Goal: Task Accomplishment & Management: Manage account settings

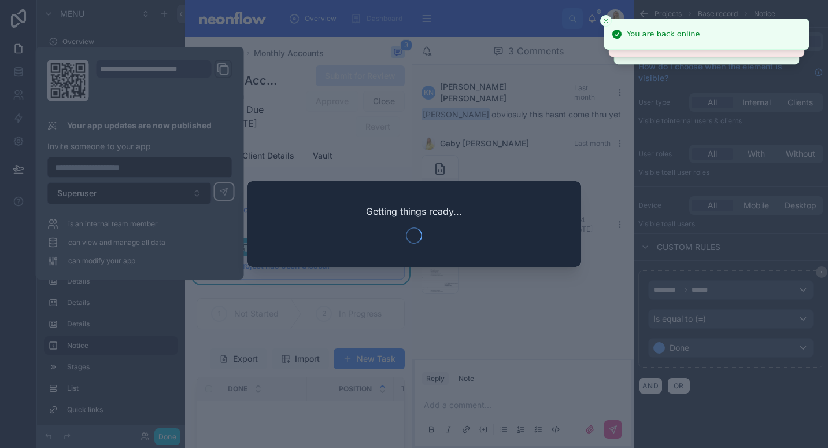
scroll to position [31, 0]
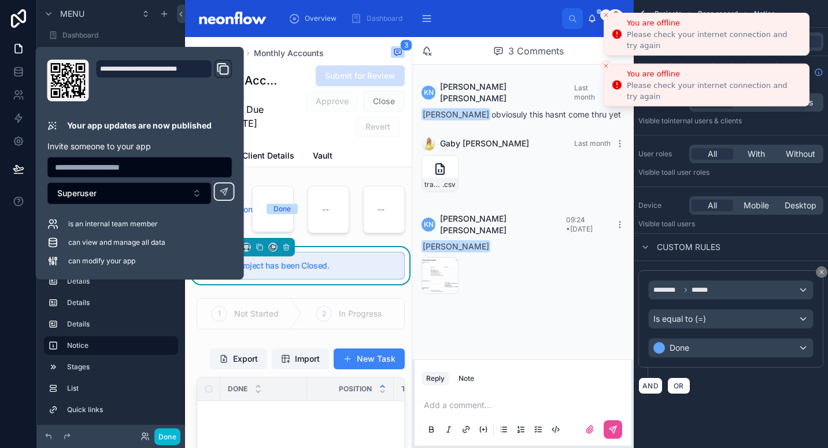
click at [607, 16] on icon "Close toast" at bounding box center [606, 15] width 7 height 7
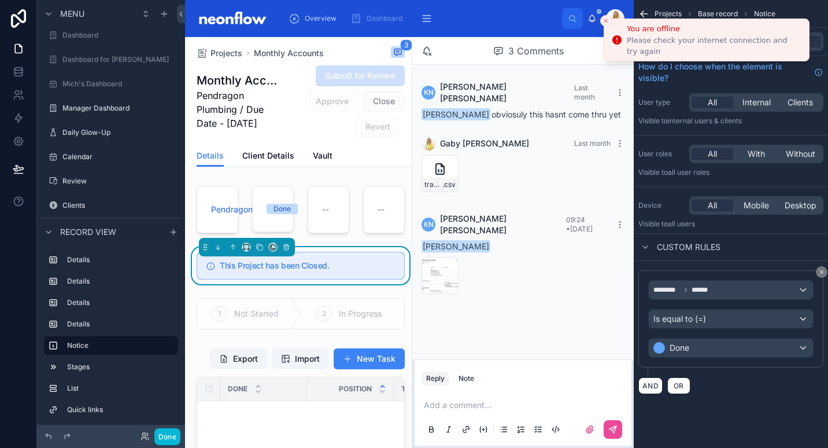
click at [606, 19] on icon "Close toast" at bounding box center [606, 20] width 7 height 7
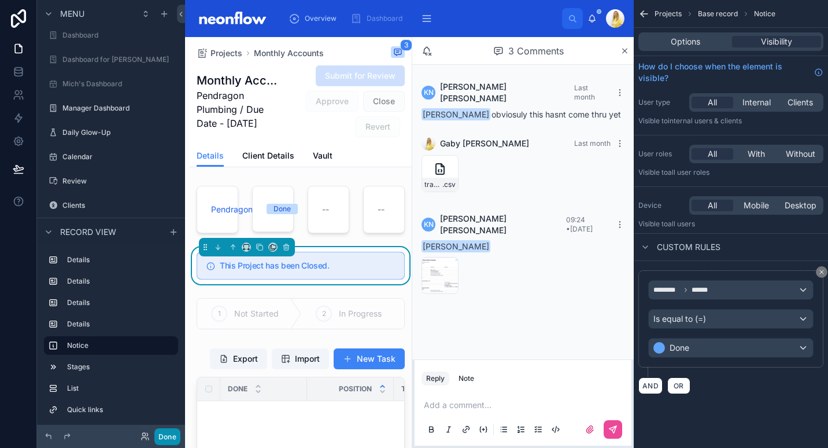
click at [172, 437] on button "Done" at bounding box center [167, 436] width 26 height 17
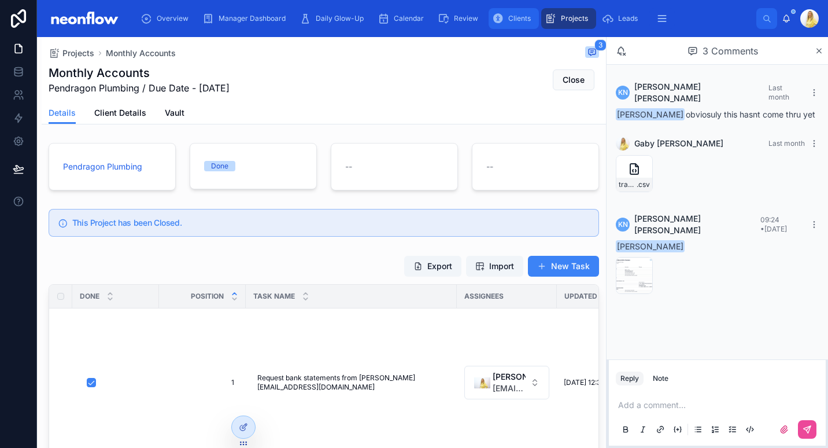
click at [500, 15] on icon "scrollable content" at bounding box center [498, 19] width 12 height 12
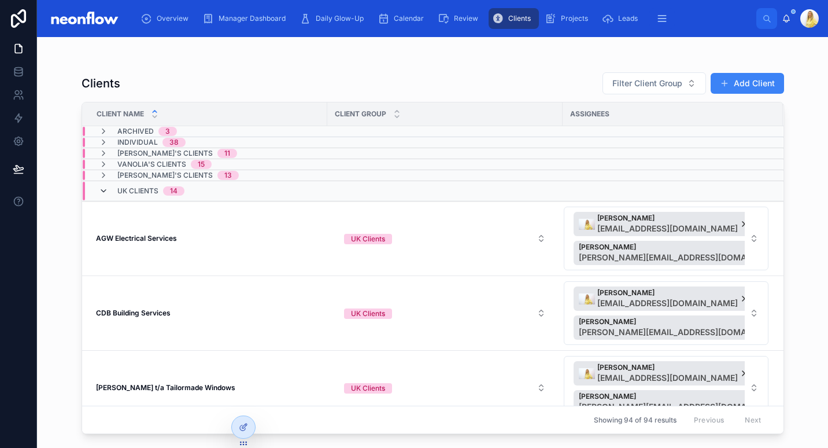
click at [105, 189] on icon at bounding box center [103, 190] width 9 height 9
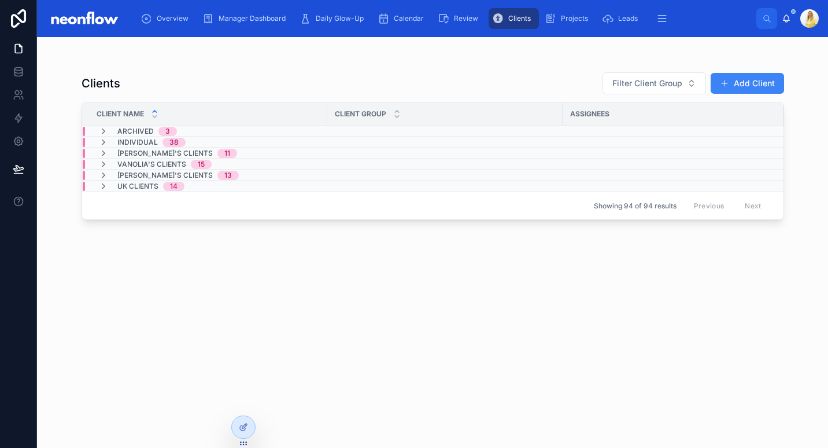
click at [105, 189] on icon at bounding box center [103, 186] width 9 height 9
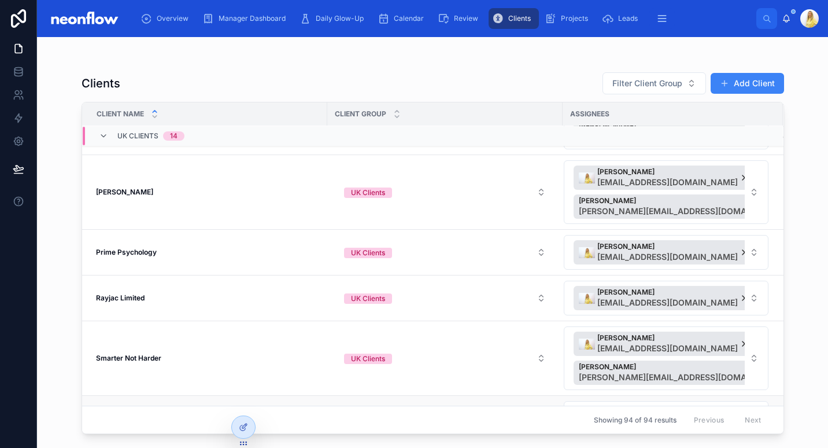
scroll to position [721, 0]
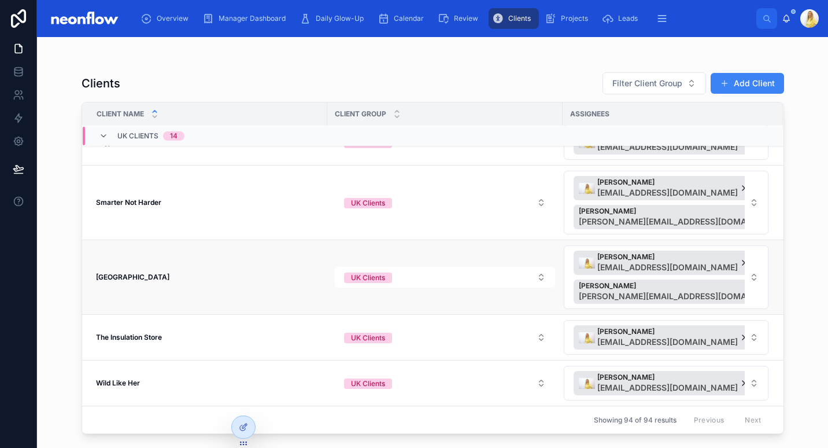
click at [141, 276] on strong "[GEOGRAPHIC_DATA]" at bounding box center [132, 276] width 73 height 9
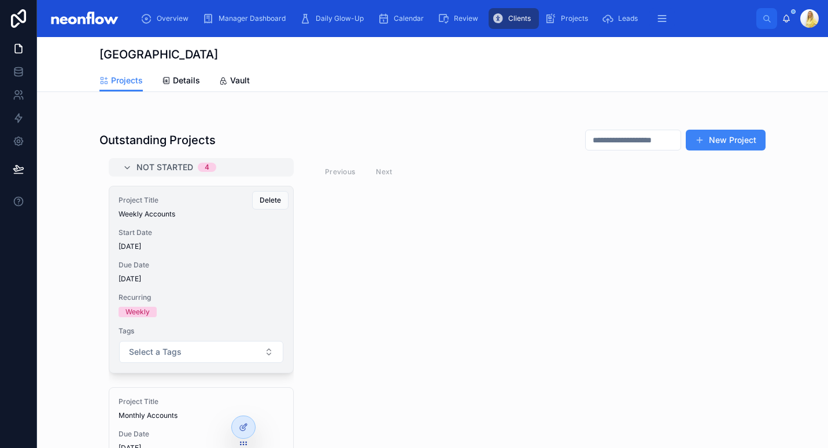
click at [193, 278] on span "[DATE]" at bounding box center [201, 278] width 165 height 9
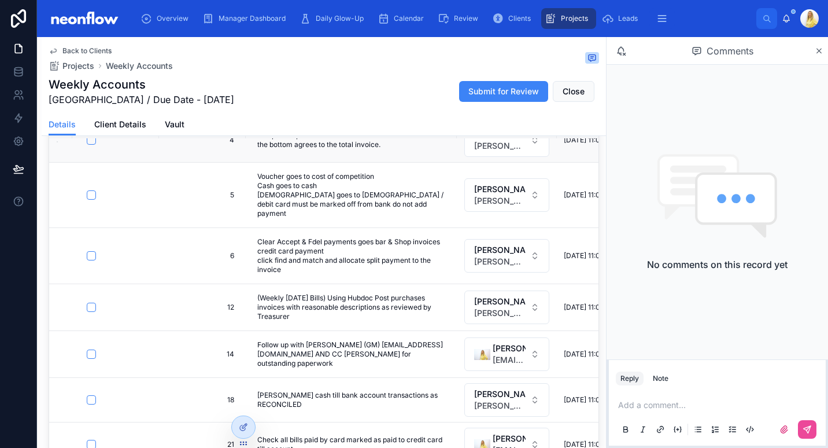
scroll to position [301, 0]
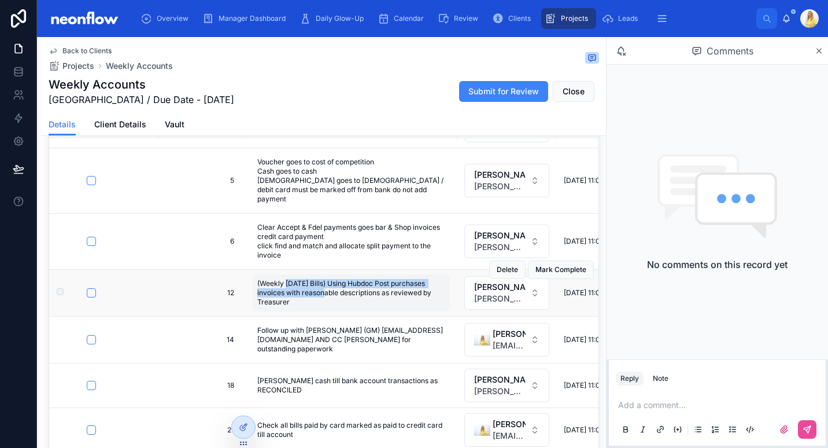
drag, startPoint x: 322, startPoint y: 281, endPoint x: 289, endPoint y: 276, distance: 34.0
click at [289, 279] on span "(Weekly [DATE] Bills) Using Hubdoc Post purchases invoices with reasonable desc…" at bounding box center [351, 293] width 188 height 28
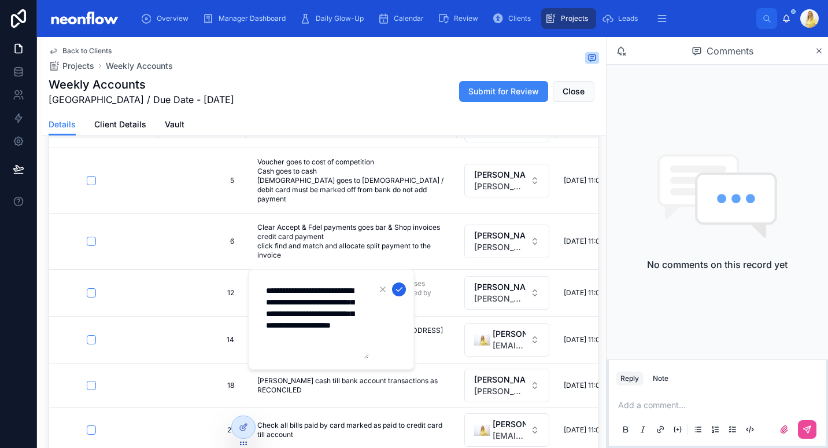
click at [397, 290] on icon "submit" at bounding box center [399, 290] width 6 height 4
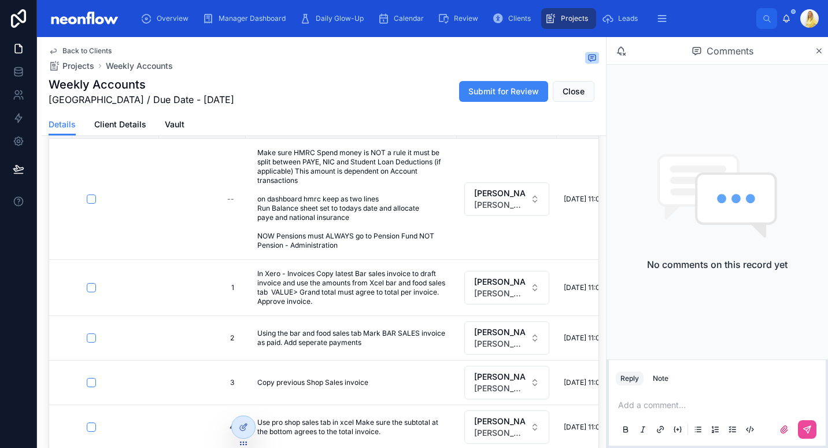
scroll to position [0, 0]
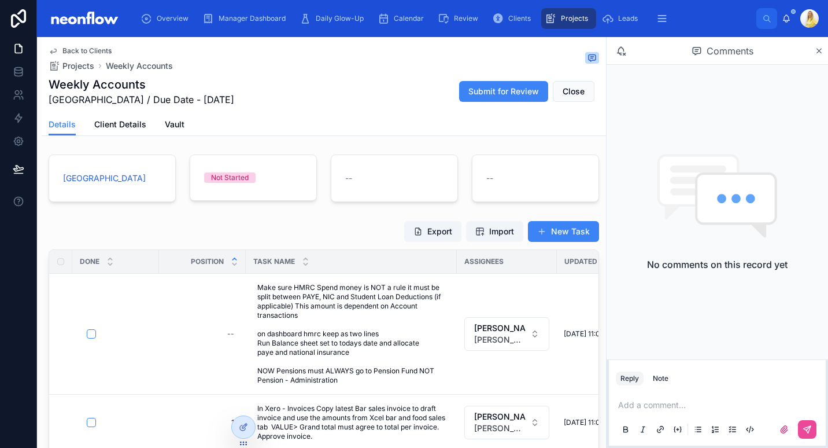
click at [694, 404] on p at bounding box center [719, 405] width 203 height 12
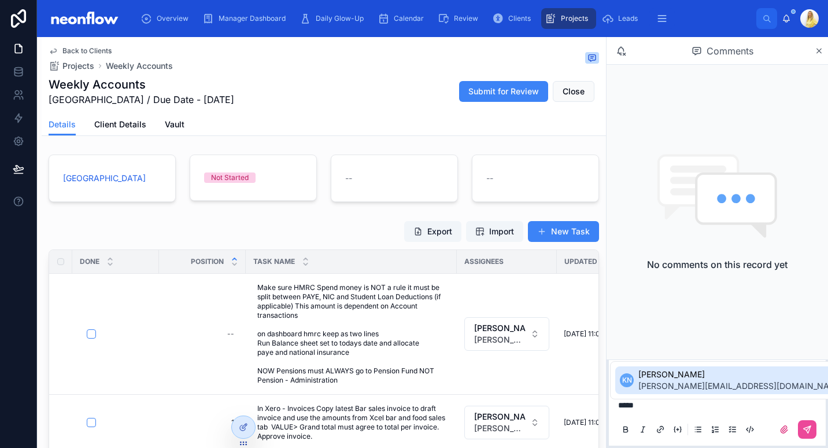
click at [622, 378] on span "KN" at bounding box center [627, 379] width 10 height 9
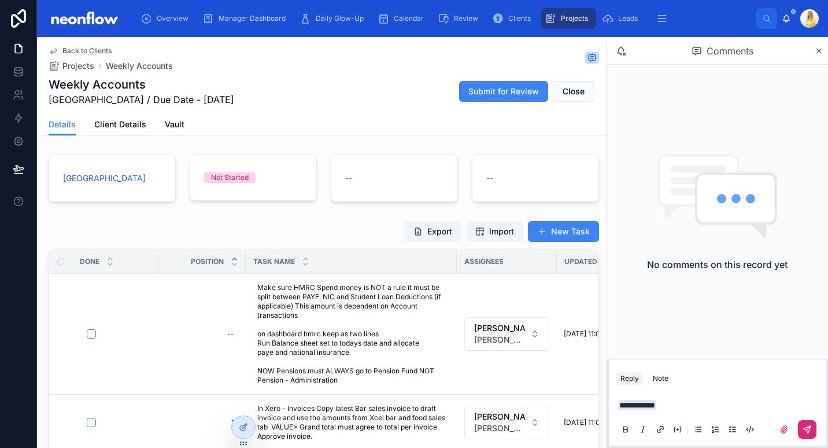
click at [807, 431] on icon at bounding box center [807, 429] width 7 height 7
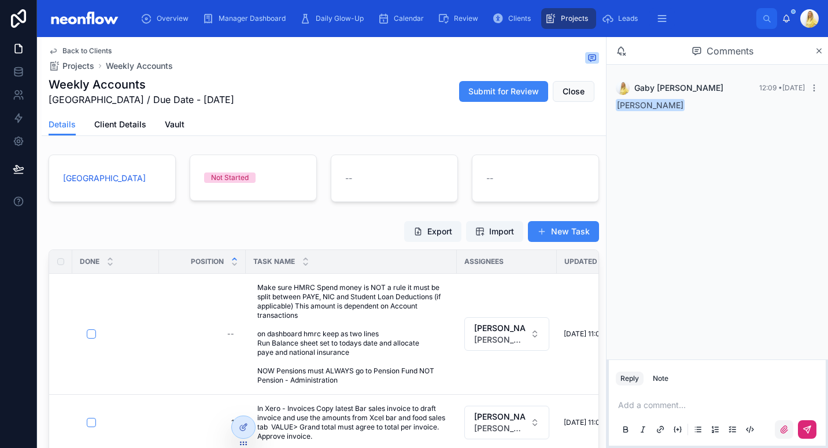
click at [783, 432] on icon at bounding box center [784, 429] width 9 height 9
click at [0, 0] on input "file" at bounding box center [0, 0] width 0 height 0
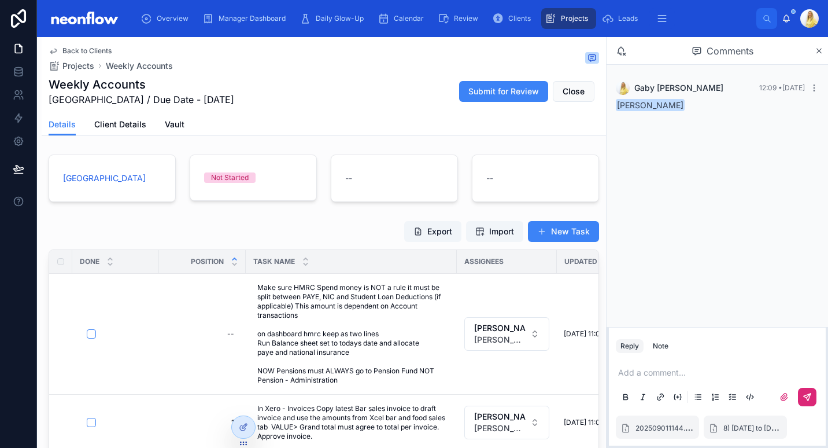
click at [808, 395] on icon at bounding box center [807, 396] width 9 height 9
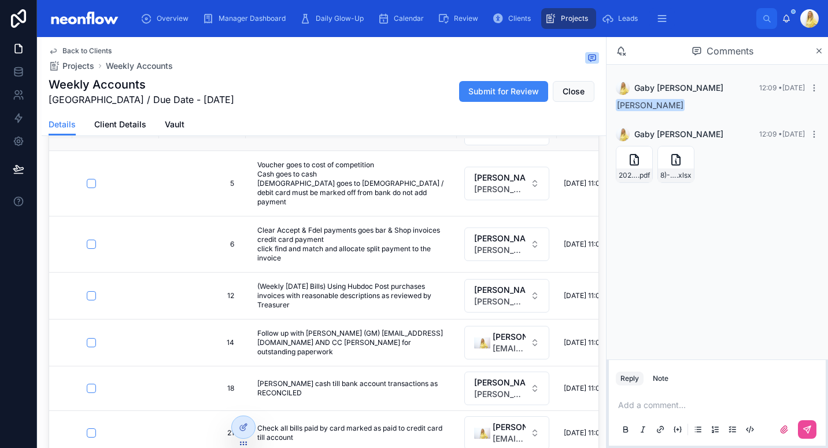
scroll to position [301, 0]
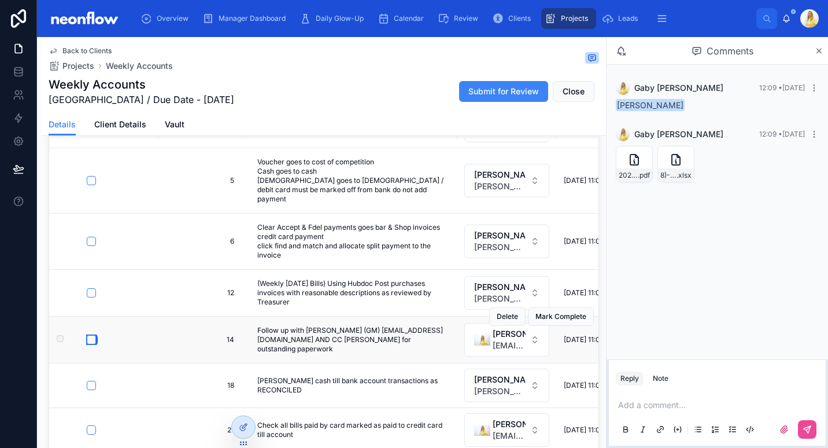
click at [89, 335] on button "button" at bounding box center [91, 339] width 9 height 9
click at [94, 425] on button "button" at bounding box center [91, 429] width 9 height 9
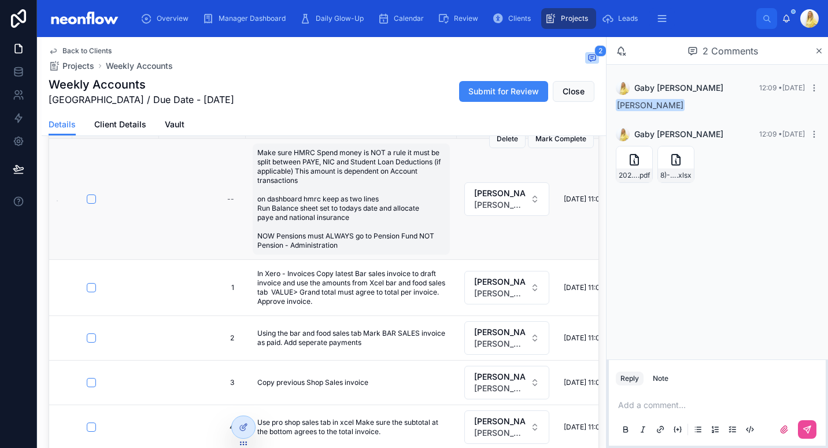
scroll to position [0, 0]
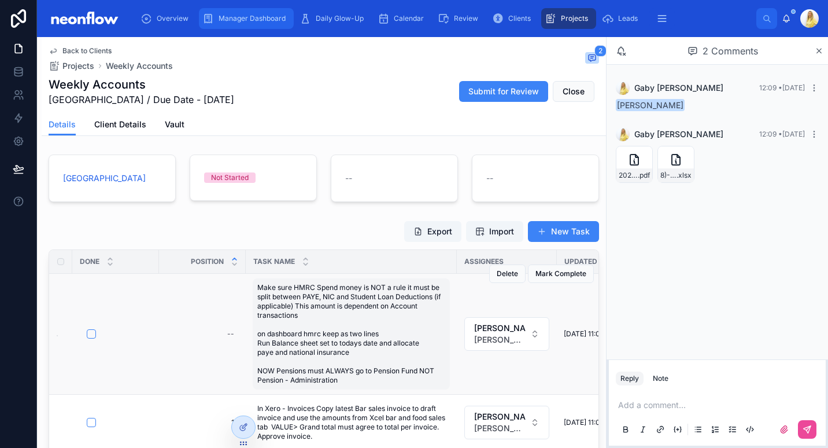
drag, startPoint x: 266, startPoint y: 26, endPoint x: 279, endPoint y: 1, distance: 28.2
click at [266, 26] on div "Manager Dashboard" at bounding box center [246, 18] width 88 height 19
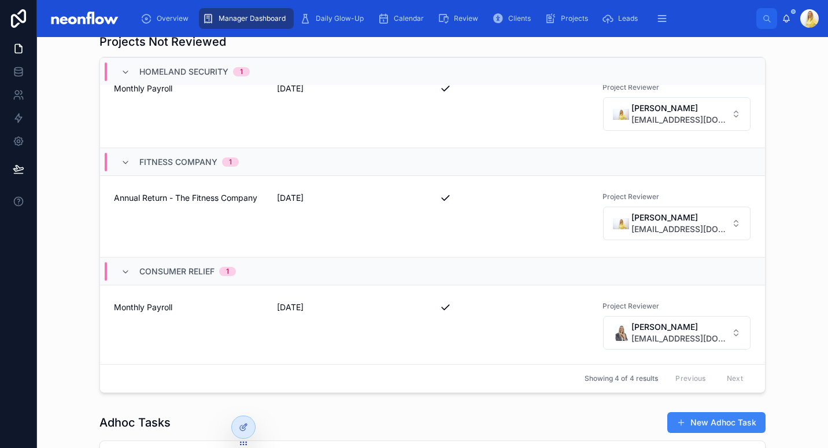
scroll to position [116, 0]
click at [796, 185] on div "Projects Not Reviewed NTV Projects 1 Bi-Weekly Wages [DATE] Project Reviewer Cl…" at bounding box center [432, 213] width 773 height 369
click at [776, 262] on div "Projects Not Reviewed NTV Projects 1 Bi-Weekly Wages [DATE] Project Reviewer Cl…" at bounding box center [432, 213] width 773 height 369
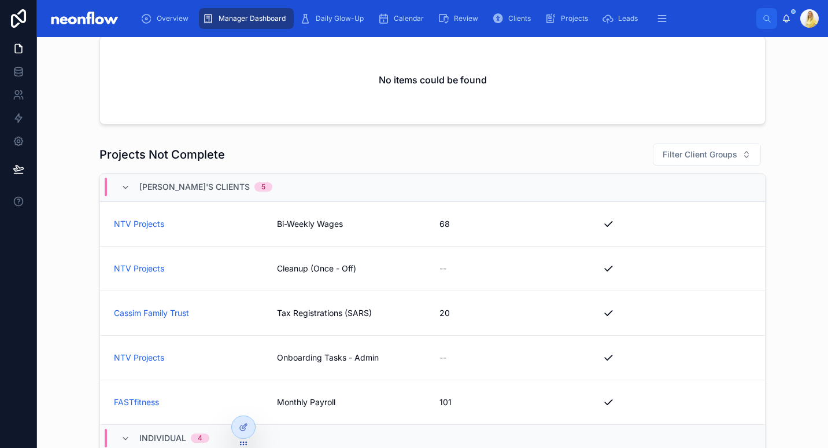
scroll to position [1080, 0]
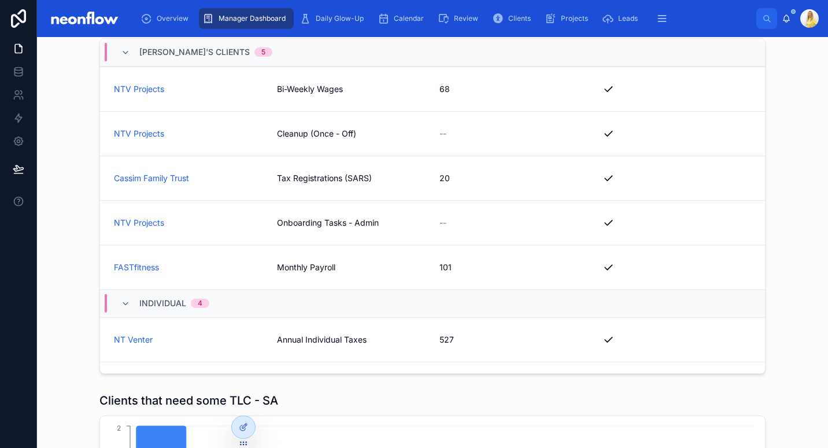
click at [54, 160] on div "Projects Not Complete Filter Client Groups Shannen's Clients 5 NTV Projects Bi-…" at bounding box center [432, 190] width 773 height 375
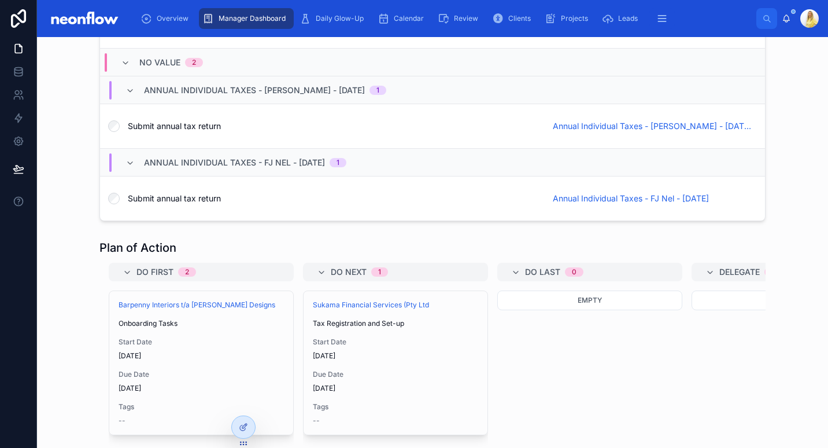
scroll to position [2215, 0]
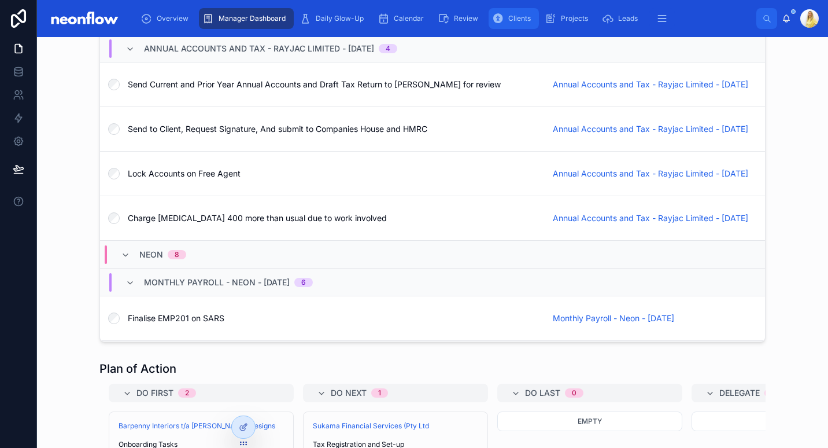
click at [509, 15] on span "Clients" at bounding box center [520, 18] width 23 height 9
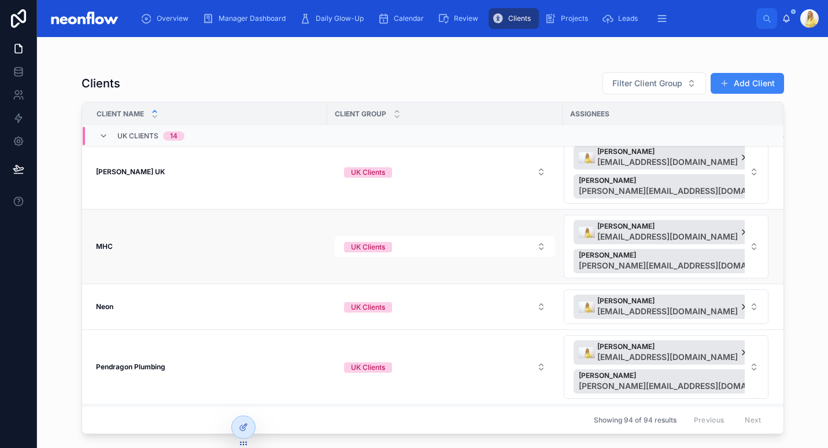
click at [108, 245] on strong "MHC" at bounding box center [104, 246] width 17 height 9
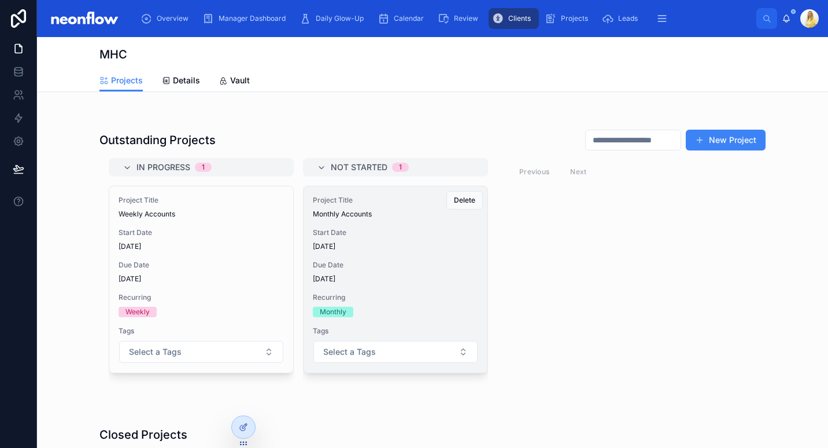
click at [392, 275] on span "[DATE]" at bounding box center [395, 278] width 165 height 9
